Goal: Communication & Community: Answer question/provide support

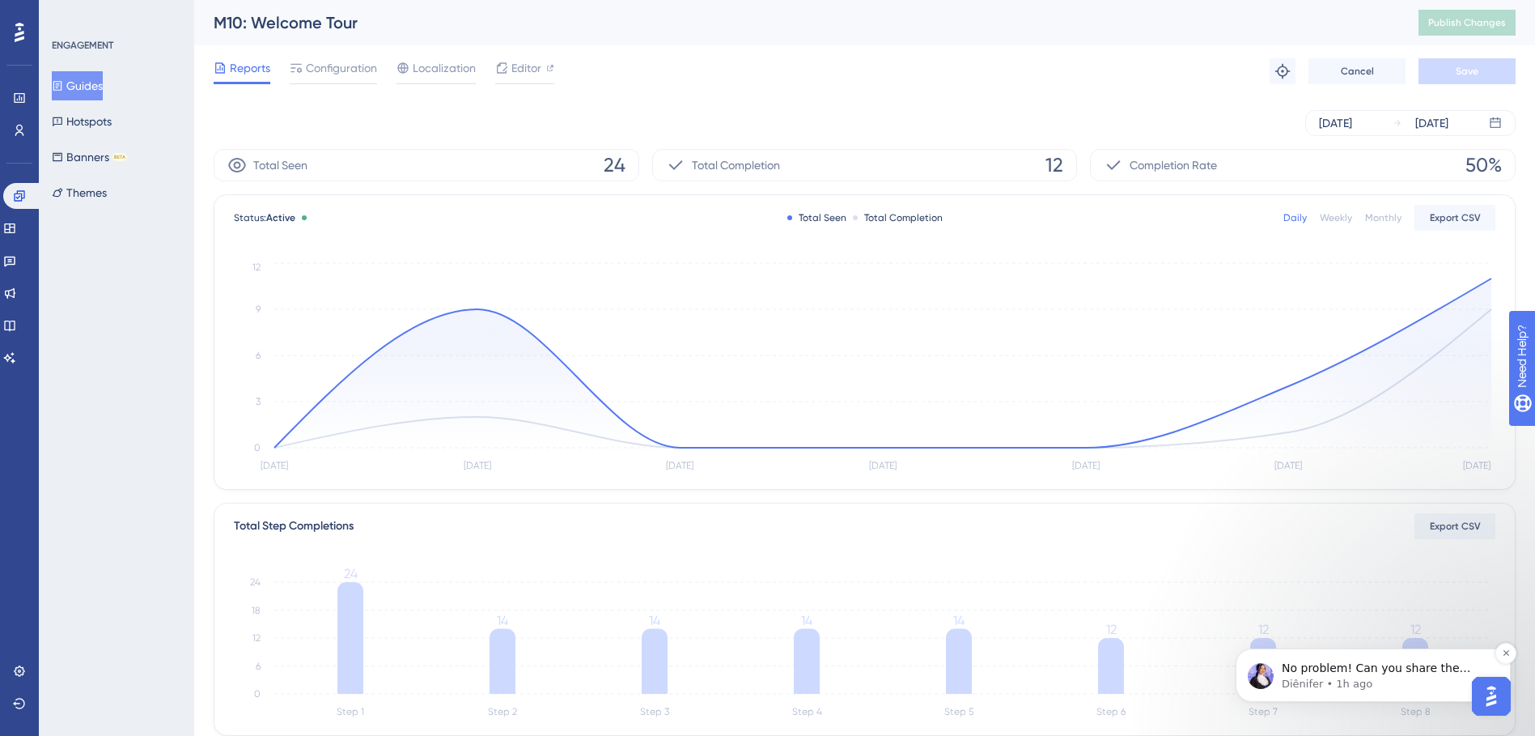
click at [1275, 677] on div "No problem! Can you share the login credentials for your platform (not your Use…" at bounding box center [1373, 675] width 251 height 32
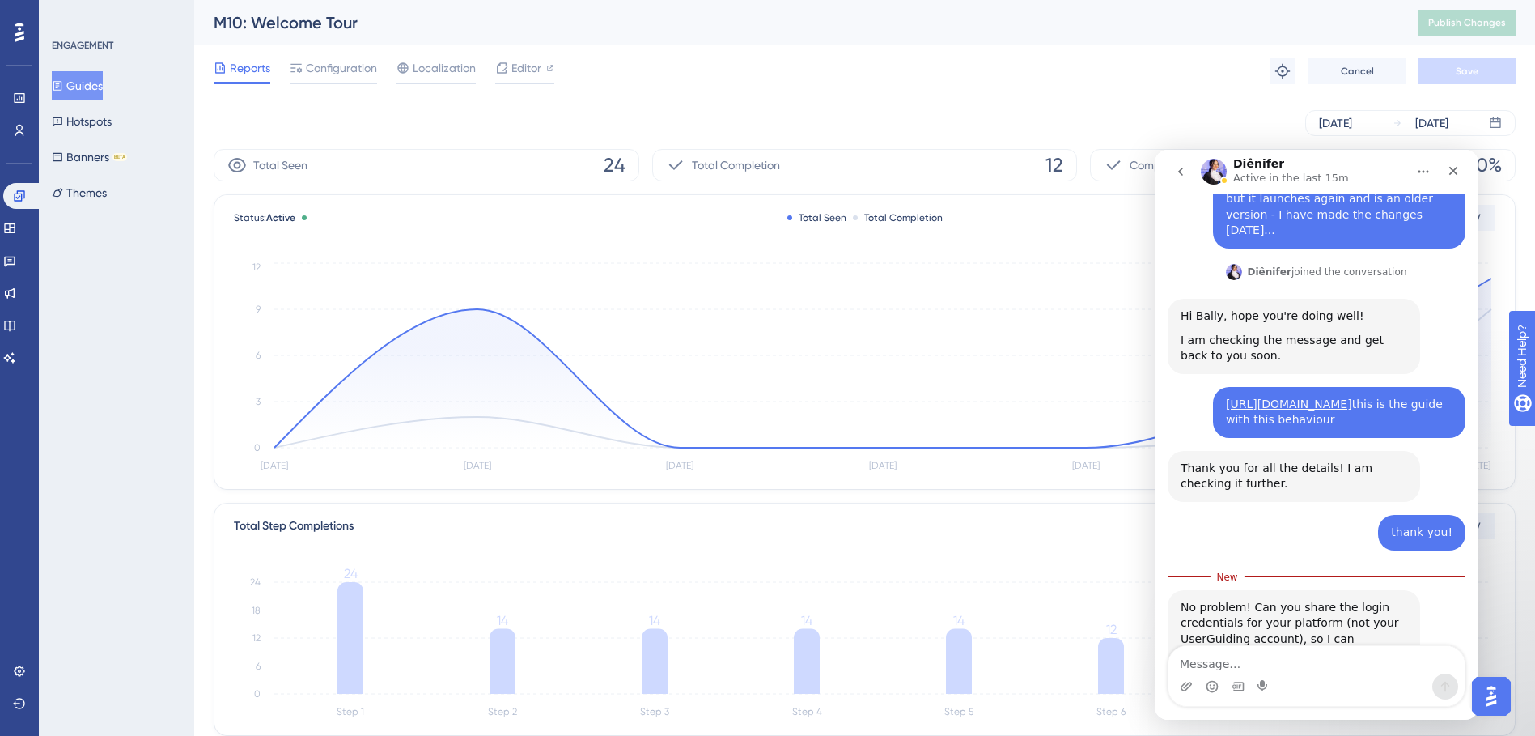
scroll to position [395, 0]
click at [1214, 661] on textarea "Message…" at bounding box center [1317, 660] width 296 height 28
click at [1235, 663] on textarea "Message…" at bounding box center [1317, 660] width 296 height 28
click at [1237, 656] on textarea "Message…" at bounding box center [1317, 660] width 296 height 28
click at [1340, 665] on textarea "this is the platform and i" at bounding box center [1317, 660] width 296 height 28
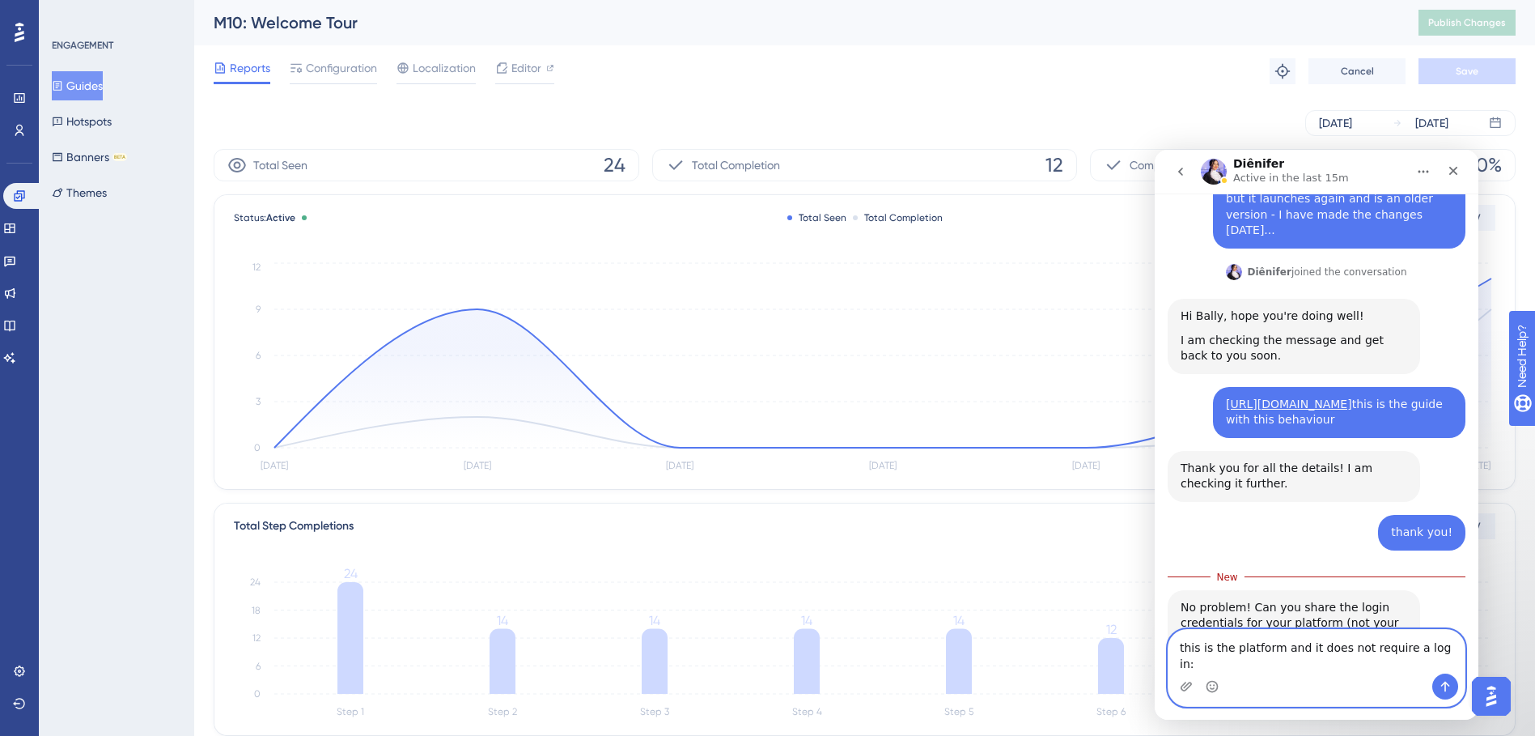
paste textarea "[URL][DOMAIN_NAME]"
type textarea "this is the platform and it does not require a log in: [URL][DOMAIN_NAME]"
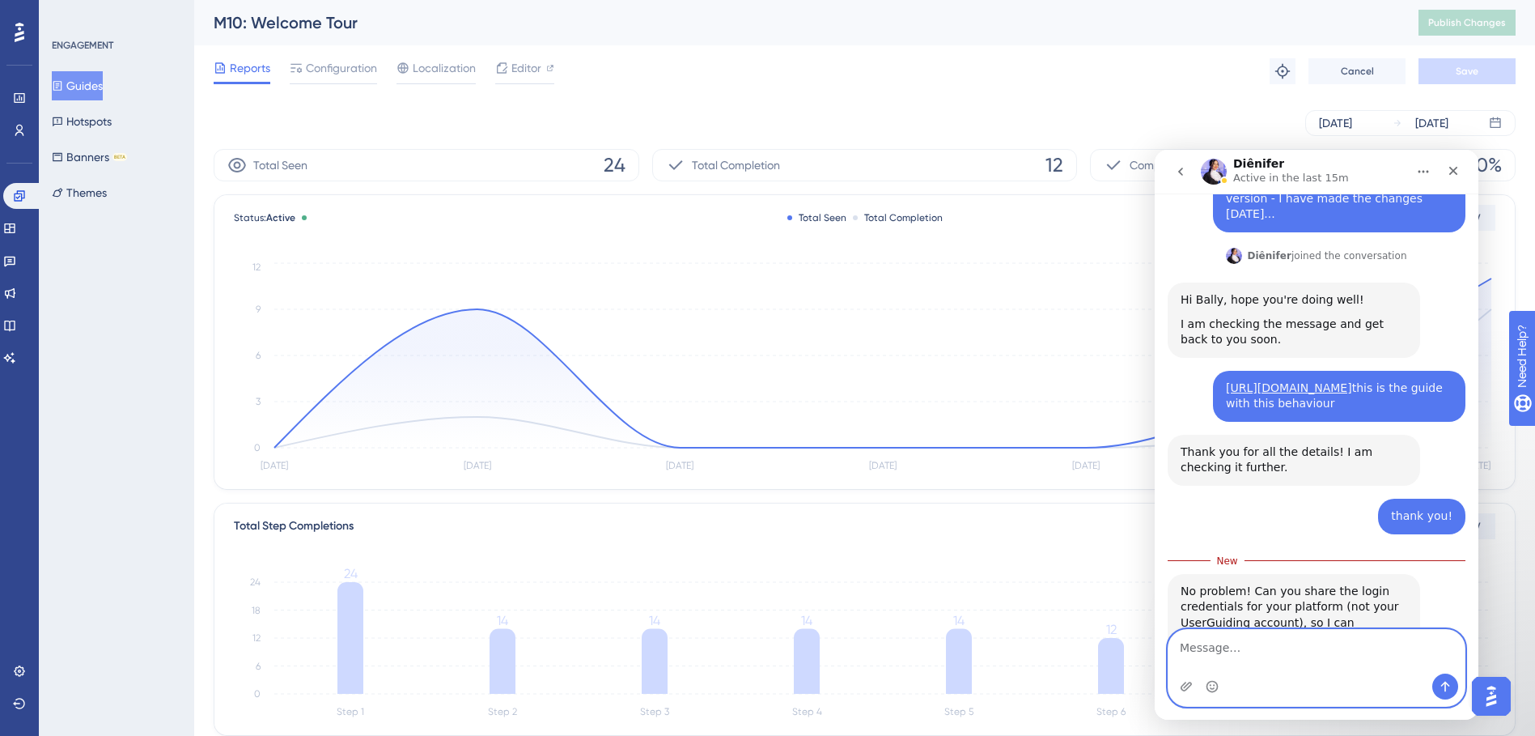
scroll to position [432, 0]
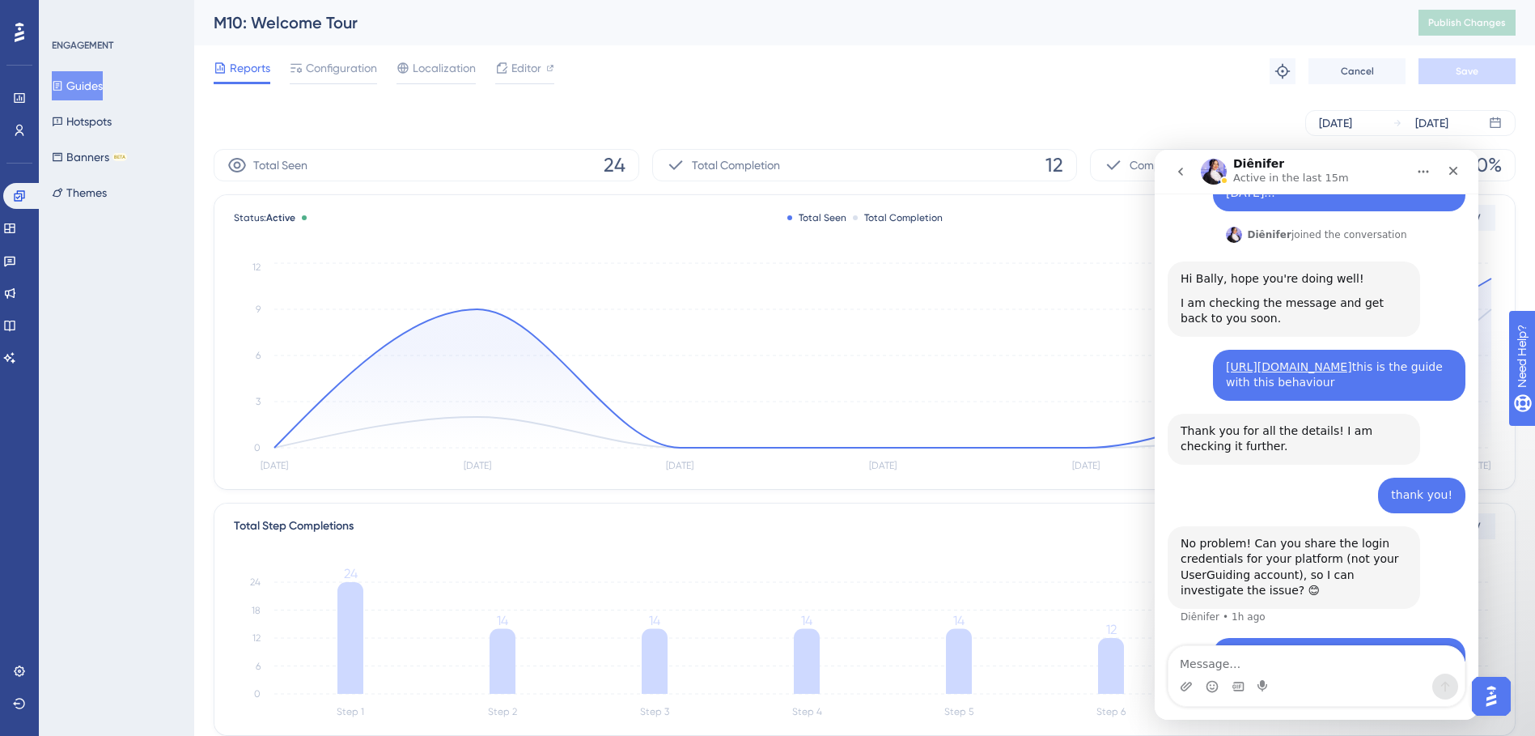
click at [1216, 175] on img "Intercom messenger" at bounding box center [1214, 172] width 26 height 26
click at [1179, 174] on icon "go back" at bounding box center [1180, 171] width 13 height 13
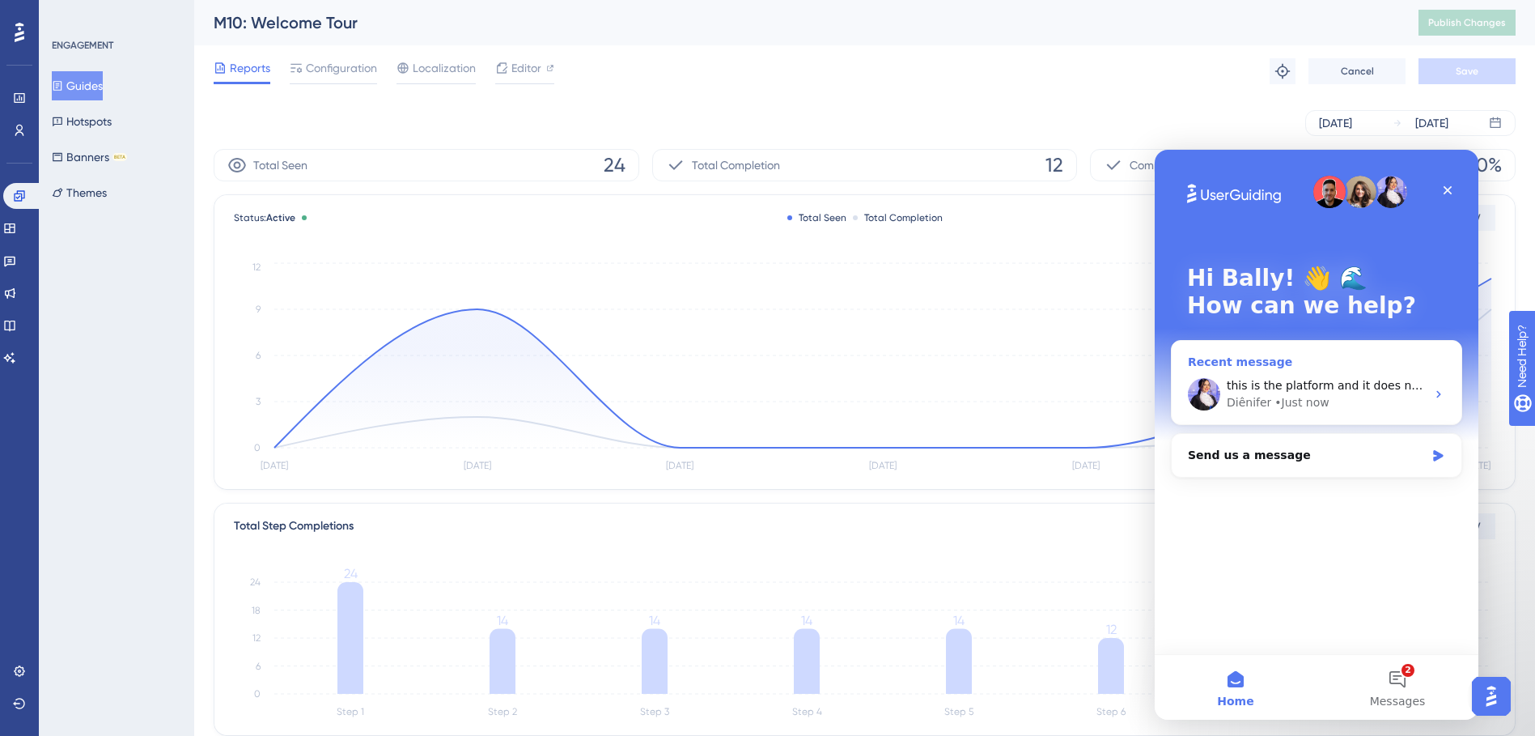
click at [1408, 384] on span "this is the platform and it does not require a log in: [URL][DOMAIN_NAME]" at bounding box center [1436, 385] width 418 height 13
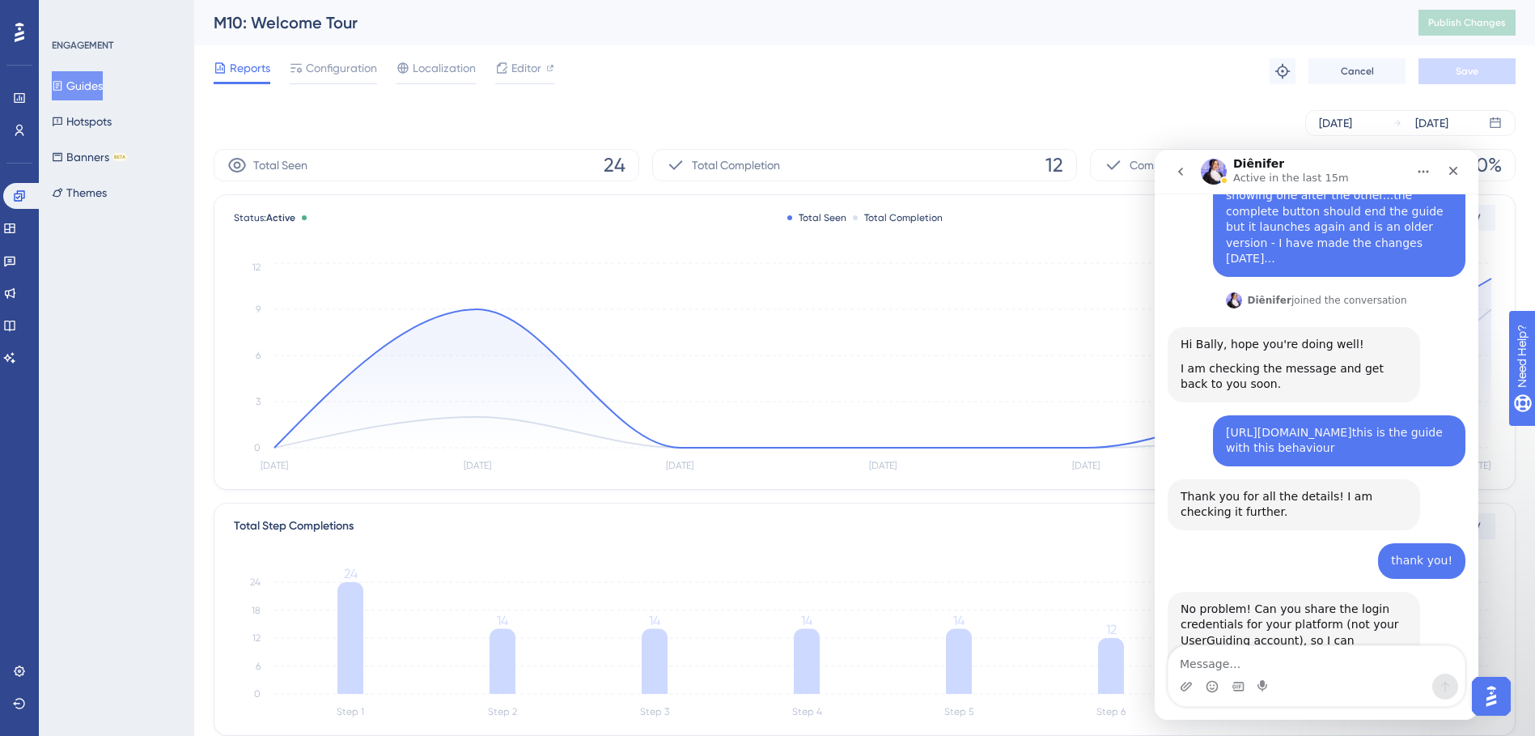
scroll to position [432, 0]
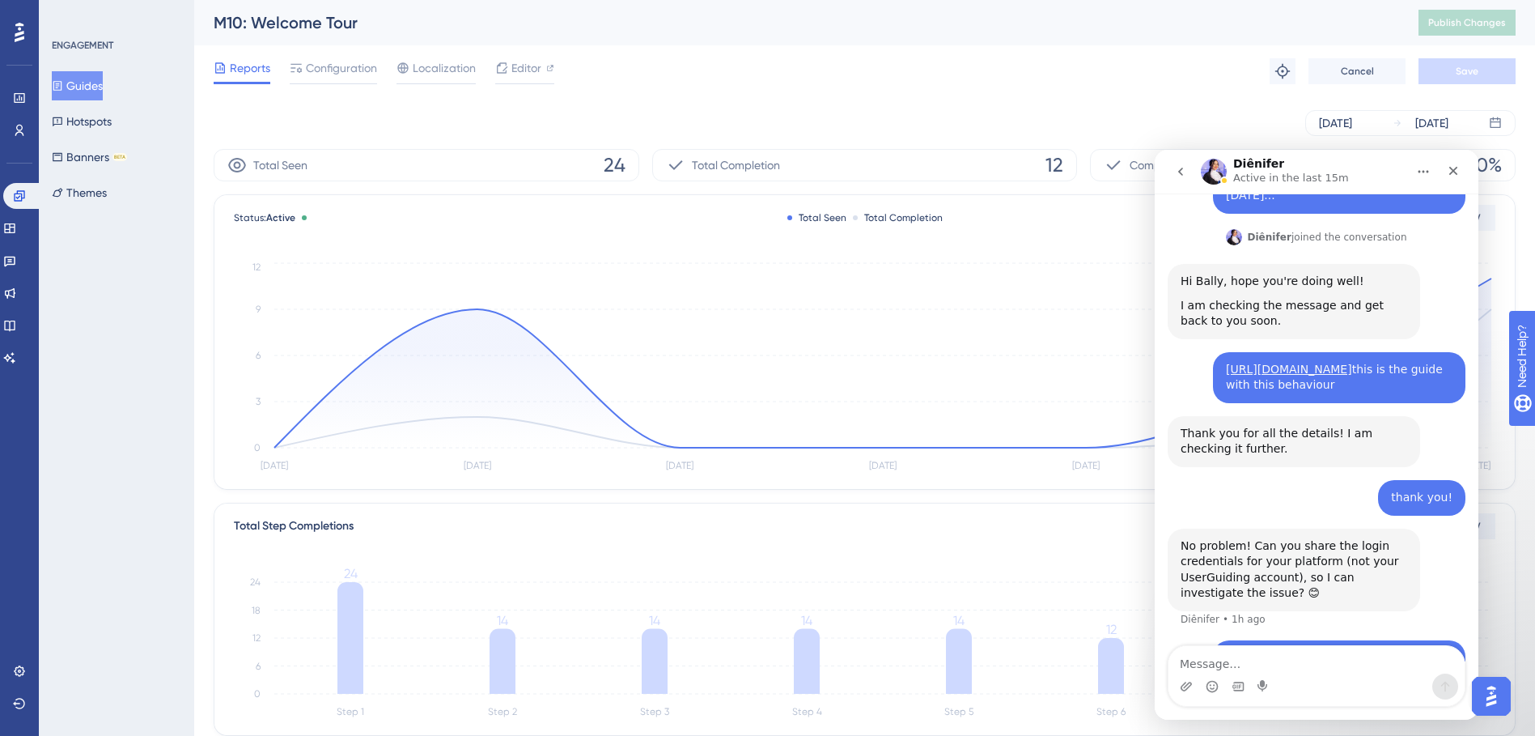
click at [1178, 178] on button "go back" at bounding box center [1180, 171] width 31 height 31
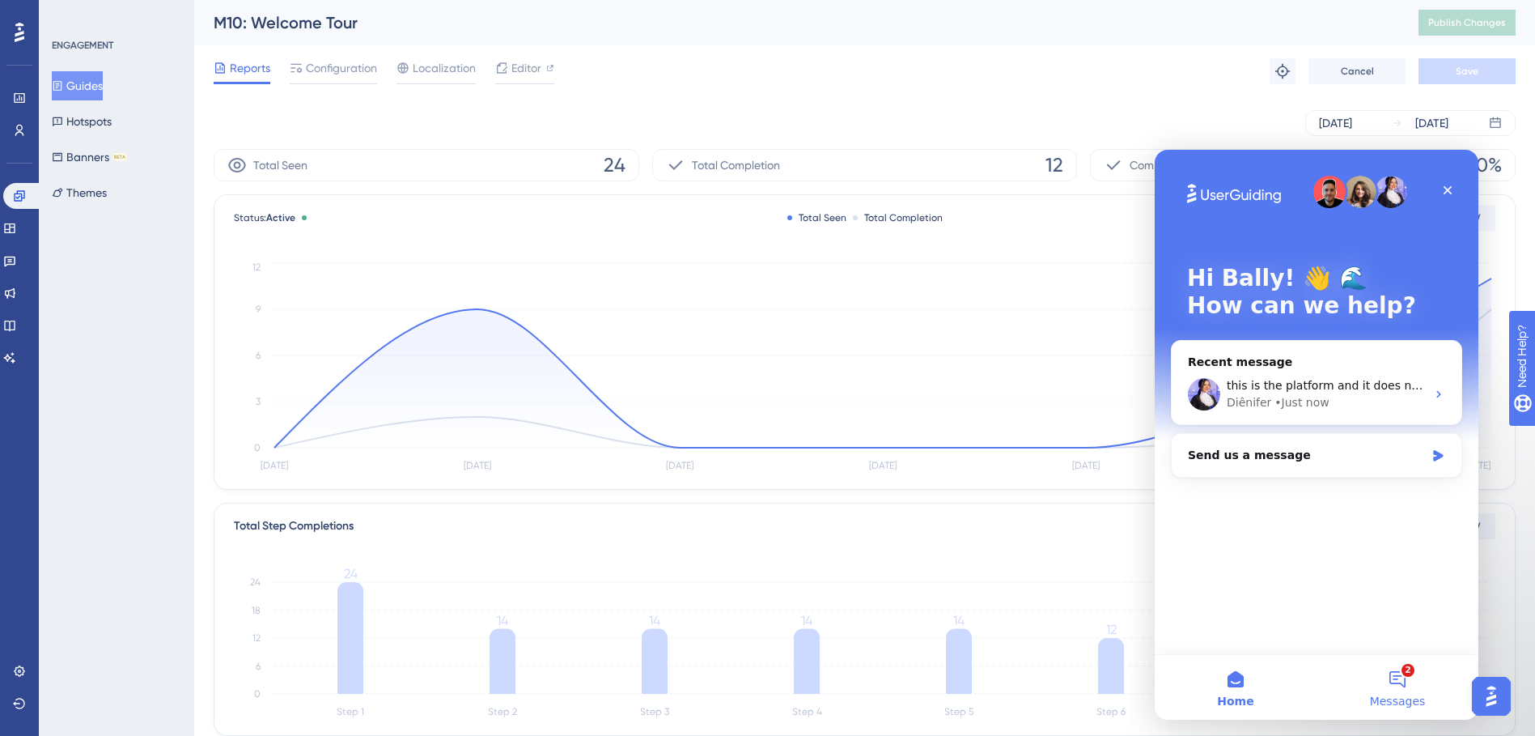
click at [1386, 687] on button "2 Messages" at bounding box center [1398, 687] width 162 height 65
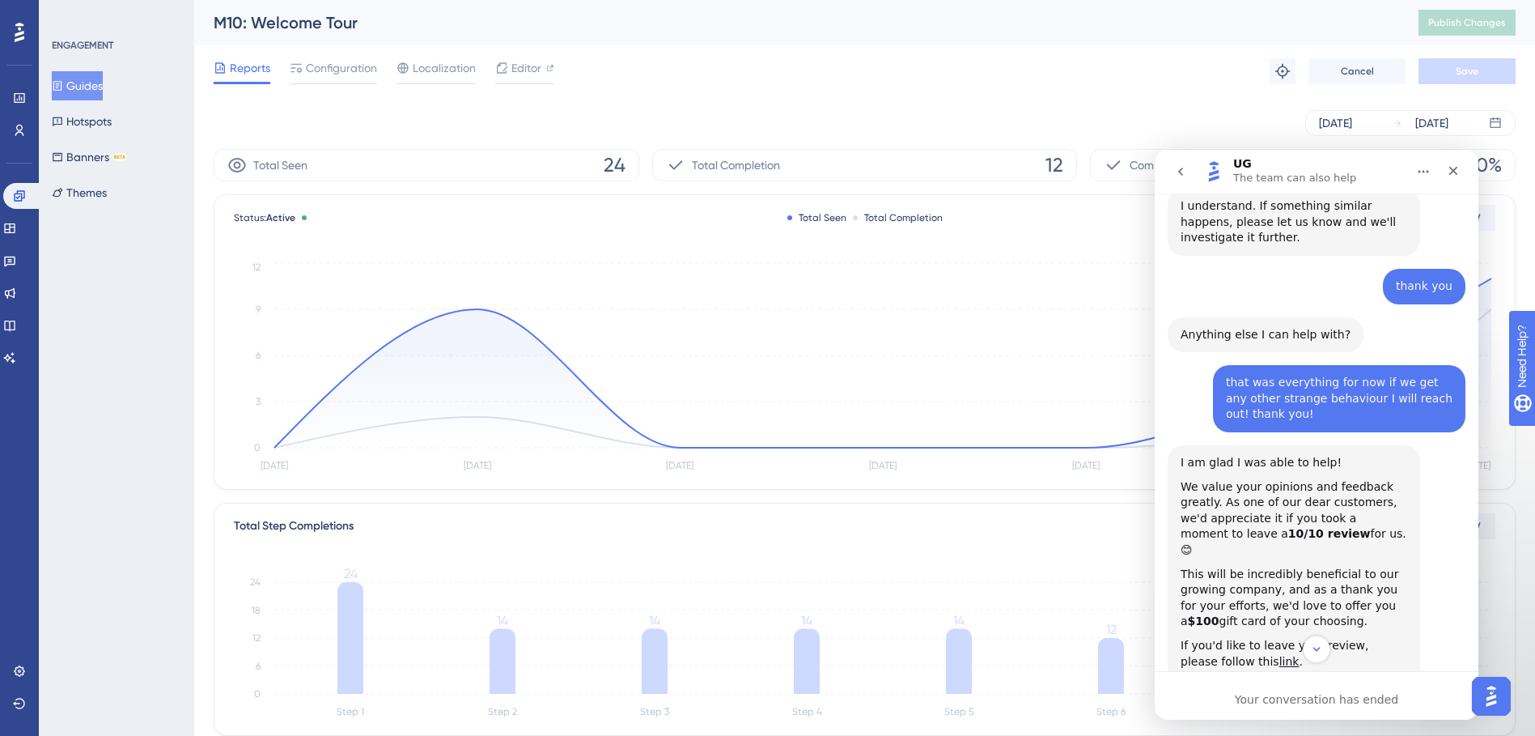
scroll to position [2216, 0]
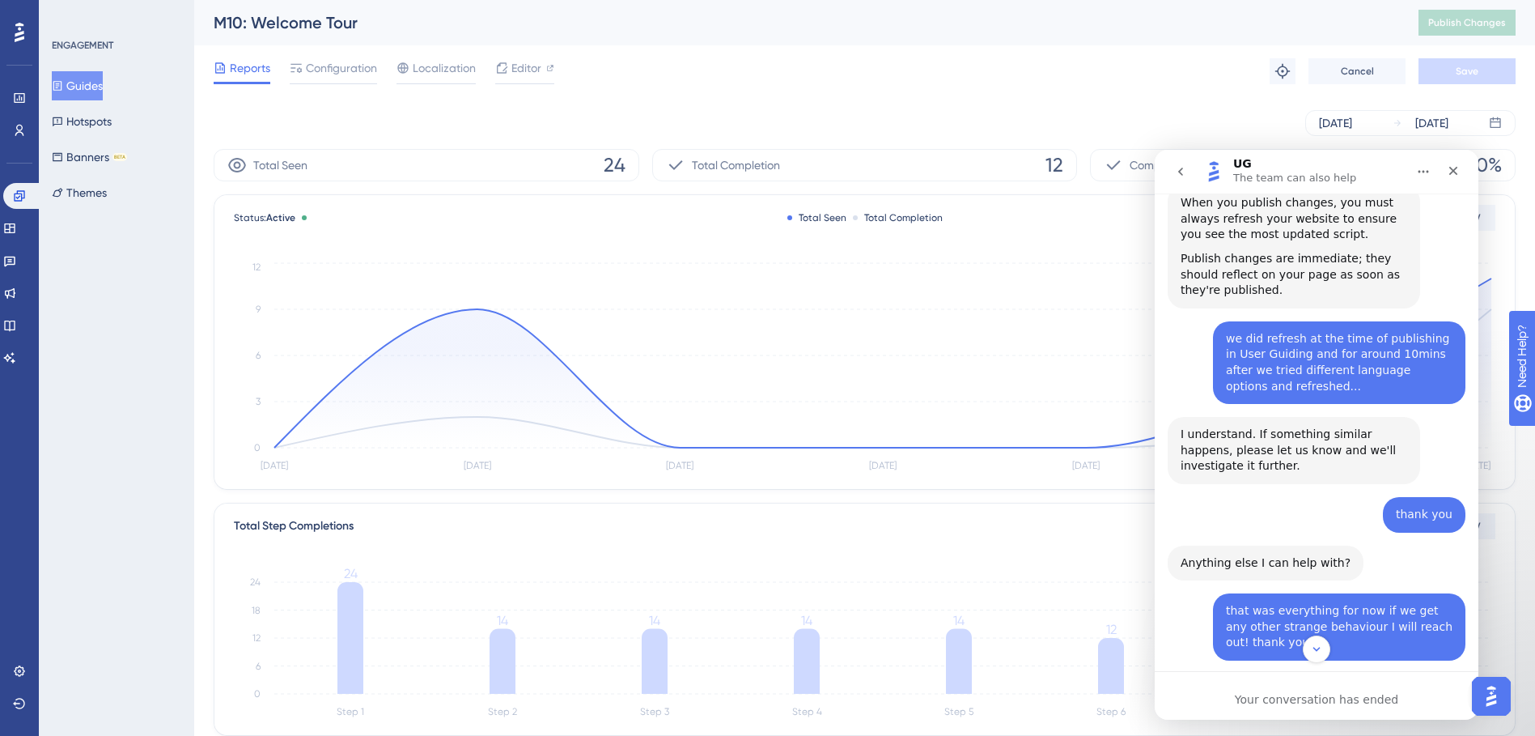
drag, startPoint x: 1173, startPoint y: 165, endPoint x: 1183, endPoint y: 175, distance: 14.3
click at [1179, 172] on button "go back" at bounding box center [1180, 171] width 31 height 31
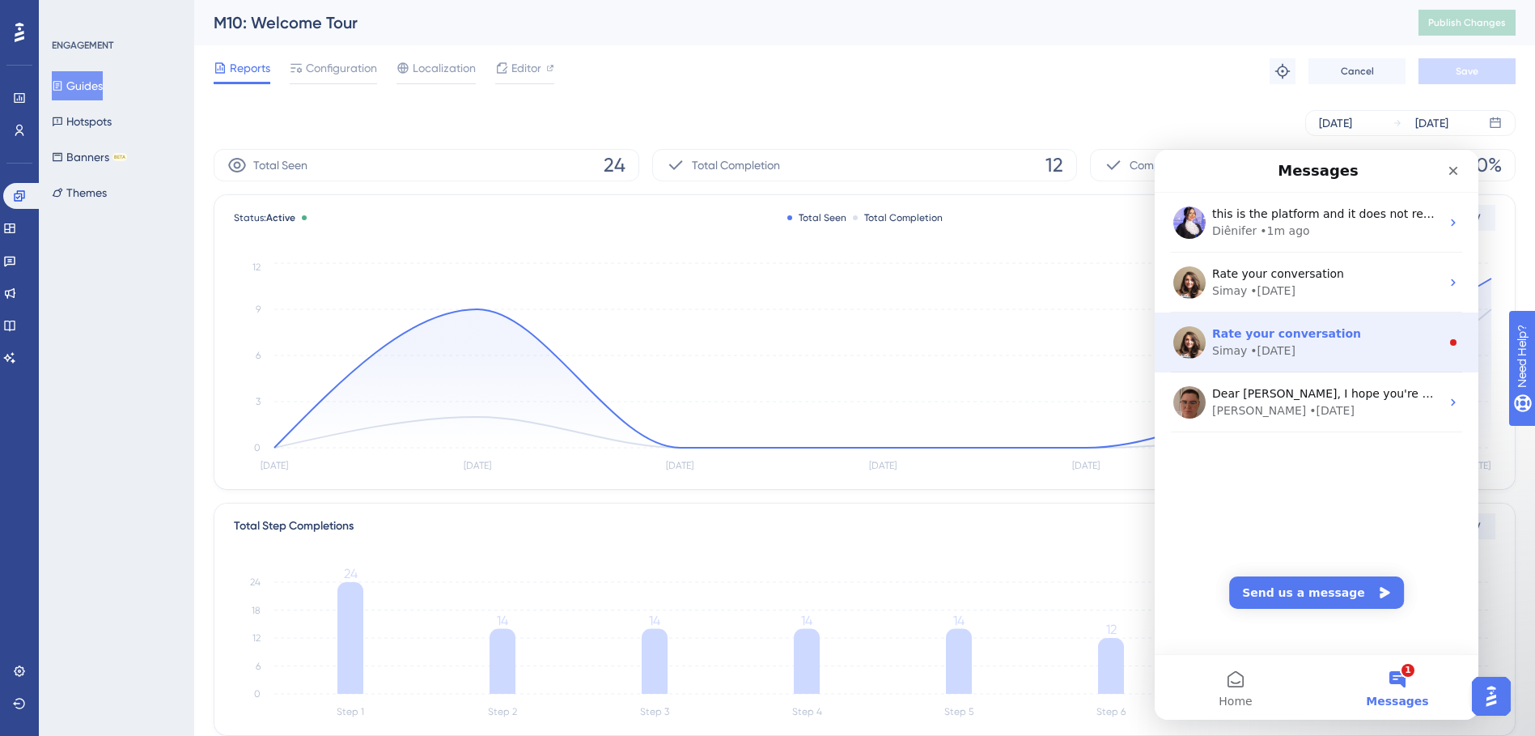
click at [1286, 350] on div "• [DATE]" at bounding box center [1272, 350] width 45 height 17
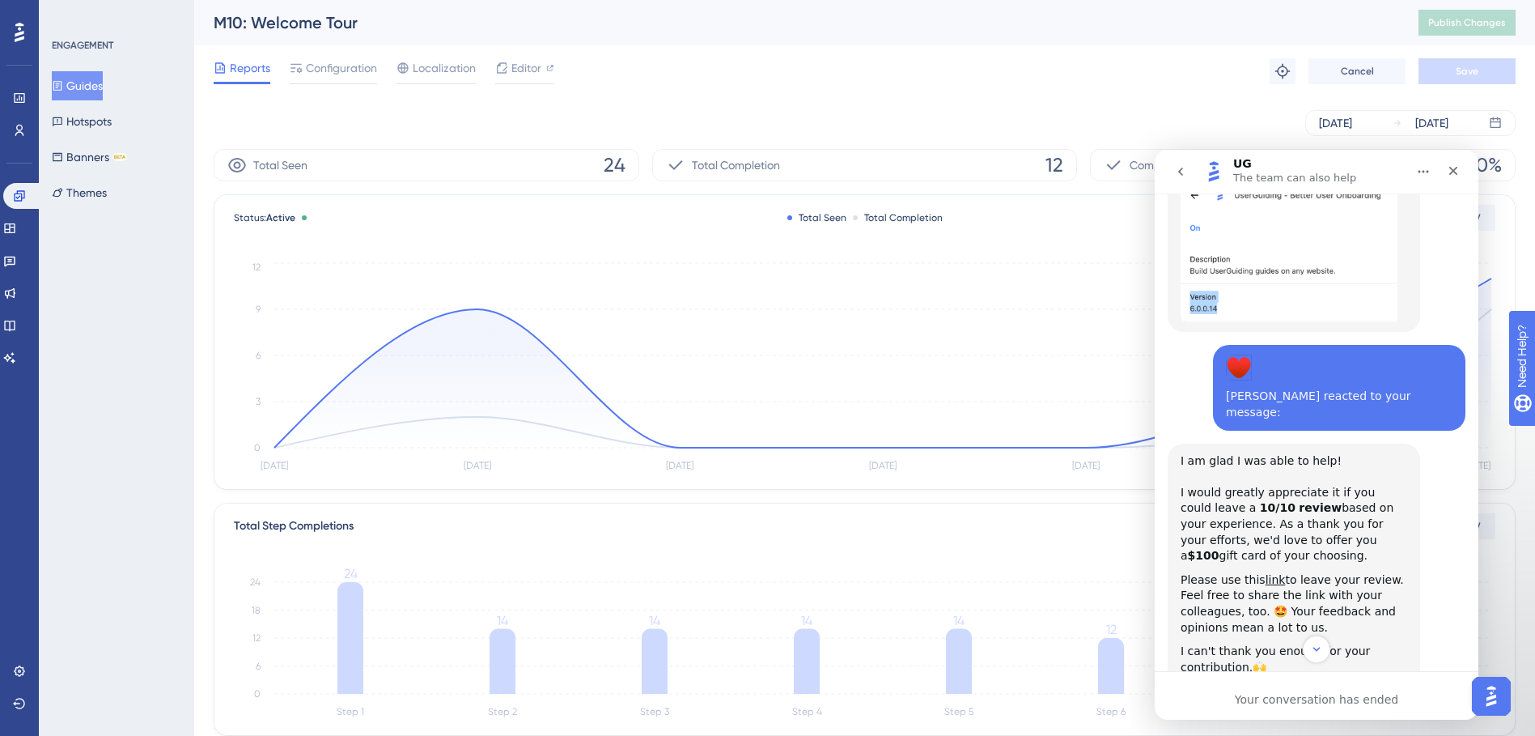
scroll to position [2481, 0]
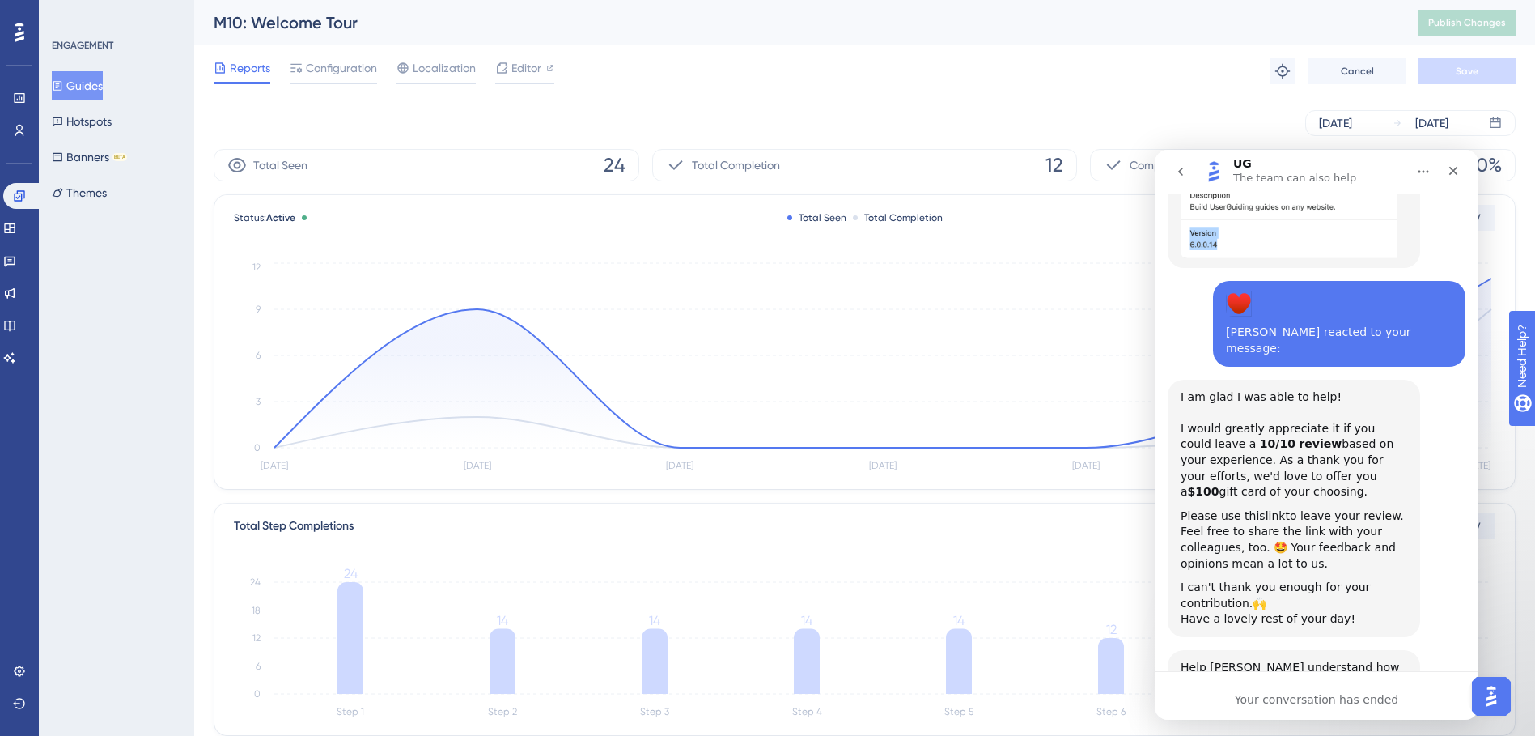
click at [1178, 173] on icon "go back" at bounding box center [1180, 171] width 13 height 13
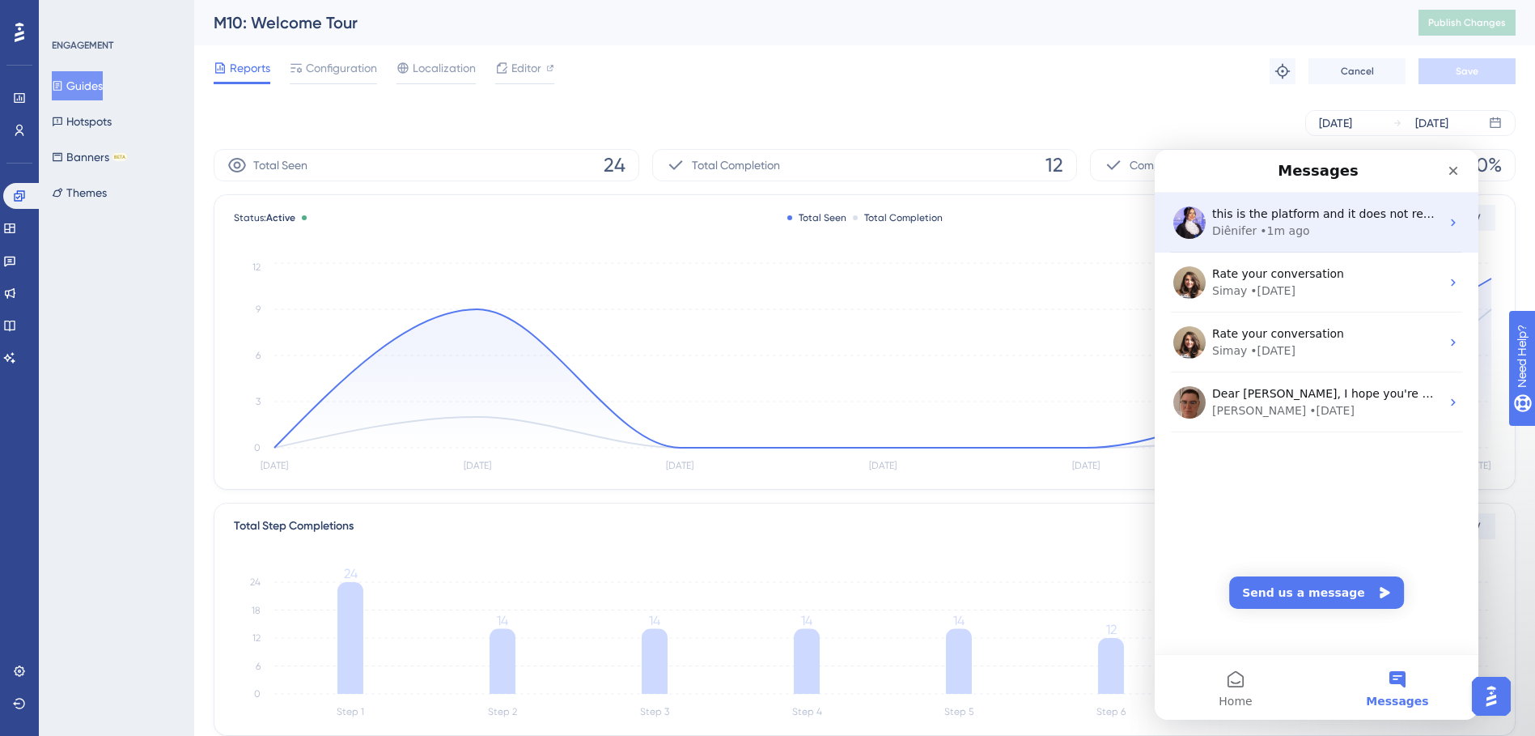
click at [1318, 239] on div "Diênifer • 1m ago" at bounding box center [1326, 231] width 228 height 17
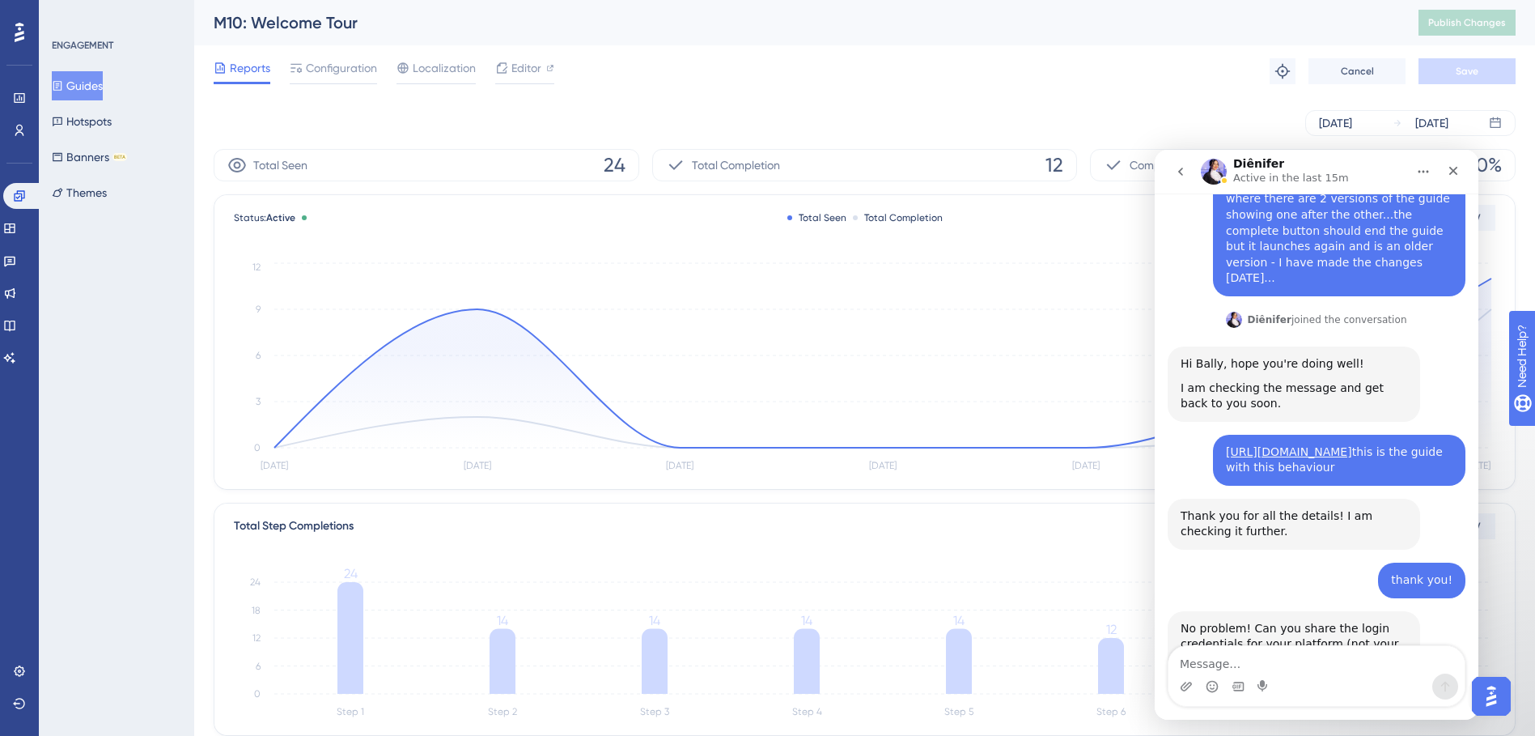
scroll to position [432, 0]
